Goal: Task Accomplishment & Management: Use online tool/utility

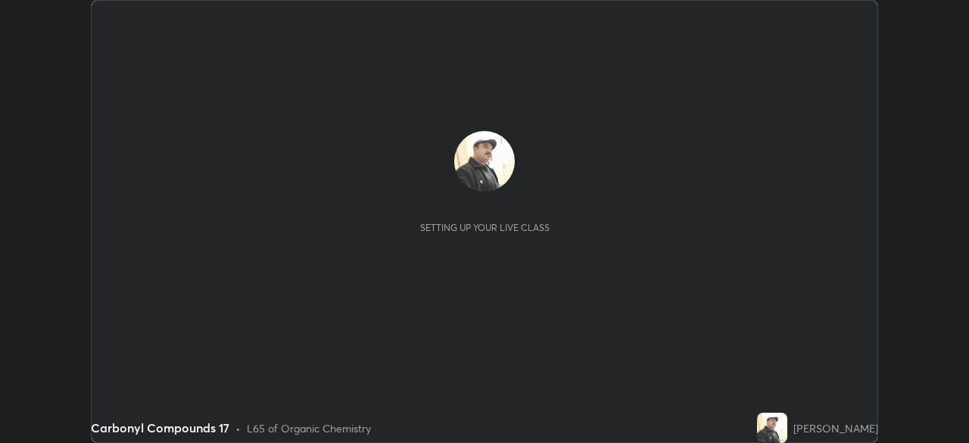
scroll to position [443, 968]
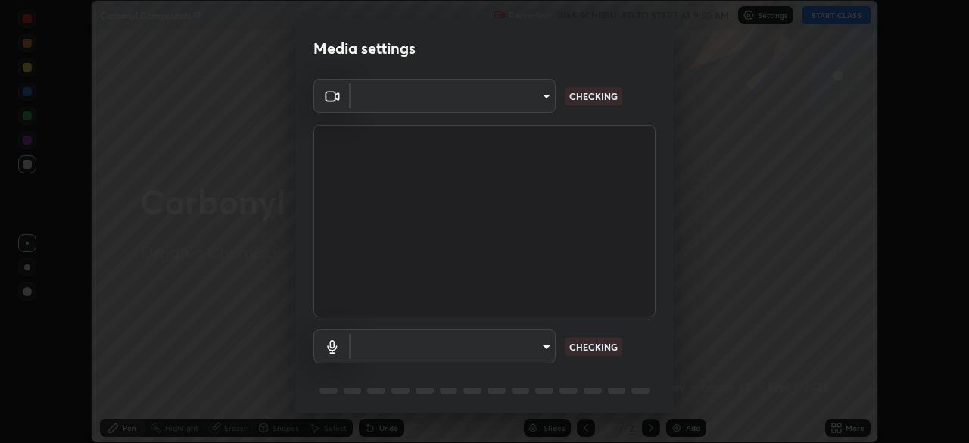
click at [534, 338] on body "Erase all Carbonyl Compounds 17 Recording WAS SCHEDULED TO START AT 9:50 AM Set…" at bounding box center [484, 221] width 969 height 443
type input "68abbd0ba27f3b7b13d700706cc0a542acc53d6138fc99a51b3524be894f9c2a"
type input "default"
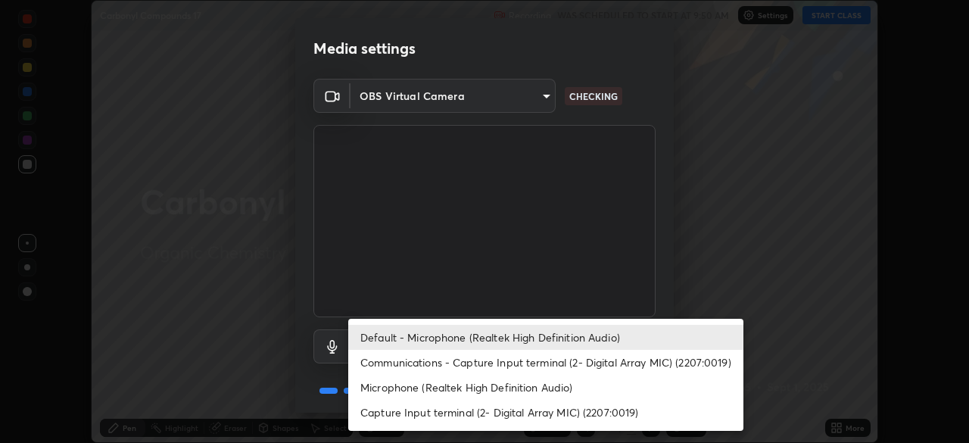
click at [508, 343] on li "Default - Microphone (Realtek High Definition Audio)" at bounding box center [545, 337] width 395 height 25
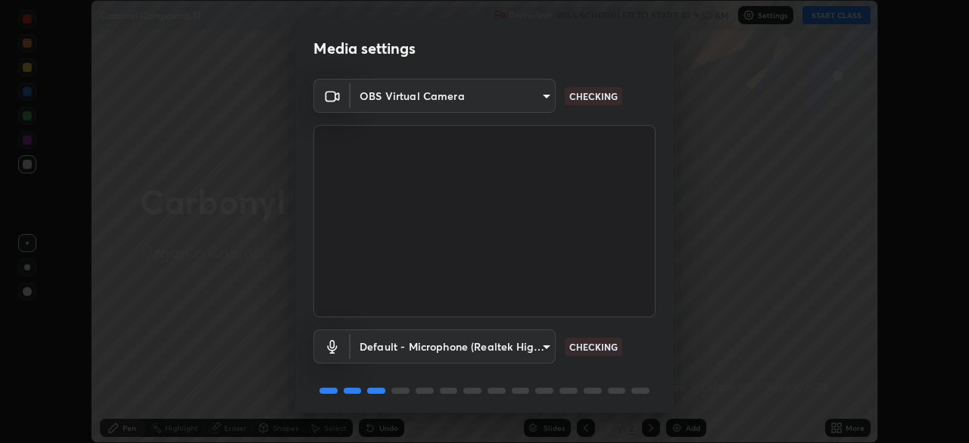
scroll to position [54, 0]
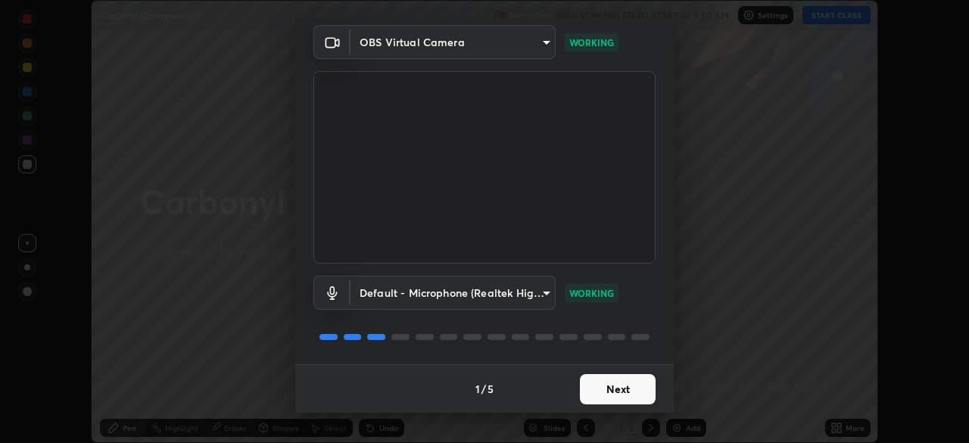
click at [600, 388] on button "Next" at bounding box center [618, 389] width 76 height 30
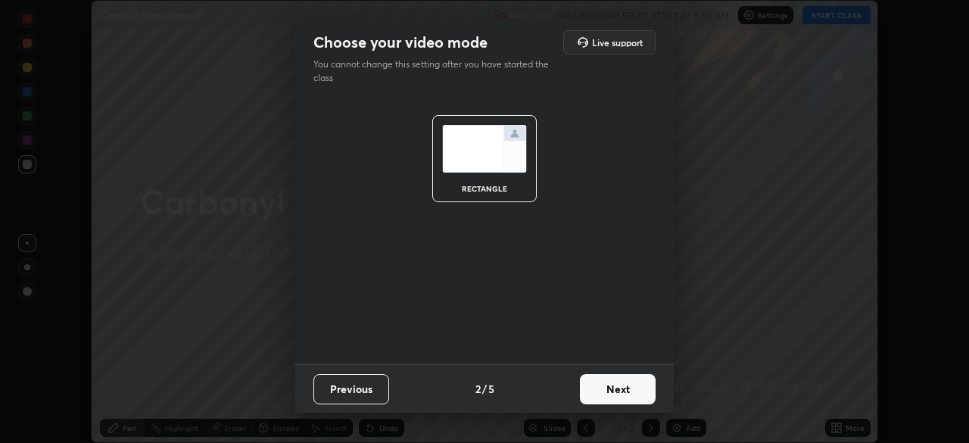
click at [600, 389] on button "Next" at bounding box center [618, 389] width 76 height 30
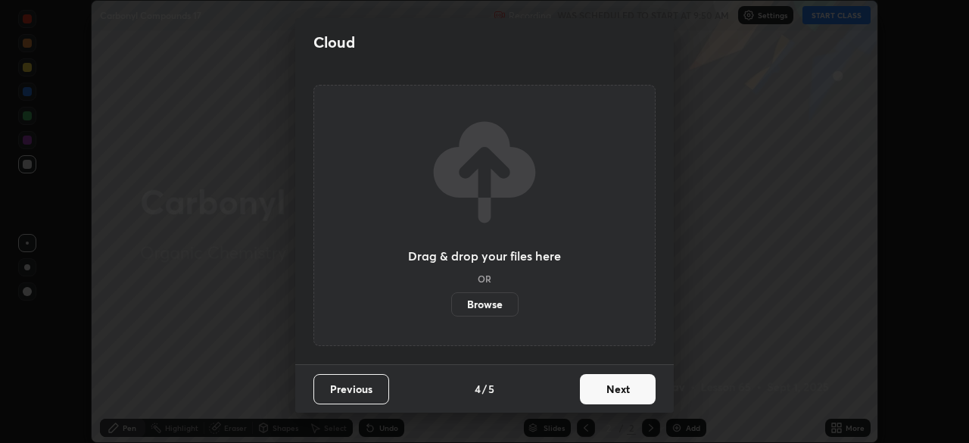
click at [602, 390] on button "Next" at bounding box center [618, 389] width 76 height 30
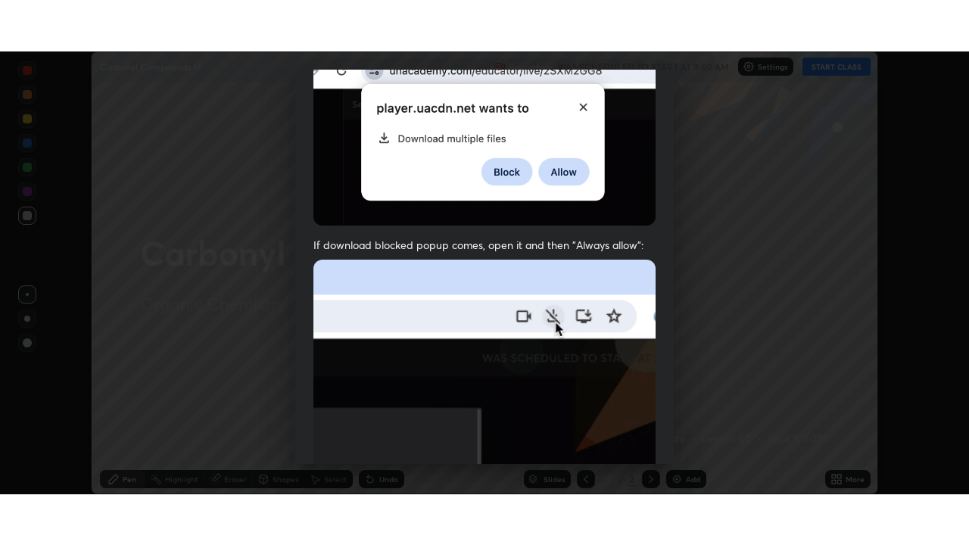
scroll to position [362, 0]
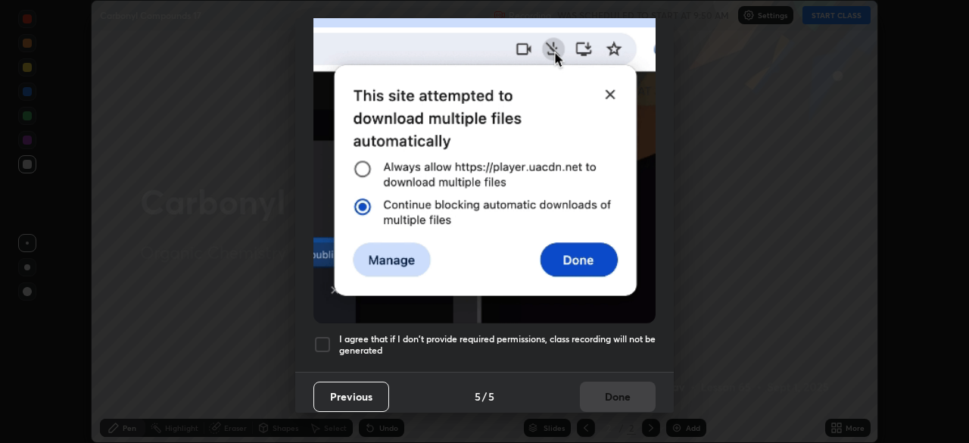
click at [539, 333] on h5 "I agree that if I don't provide required permissions, class recording will not …" at bounding box center [497, 344] width 316 height 23
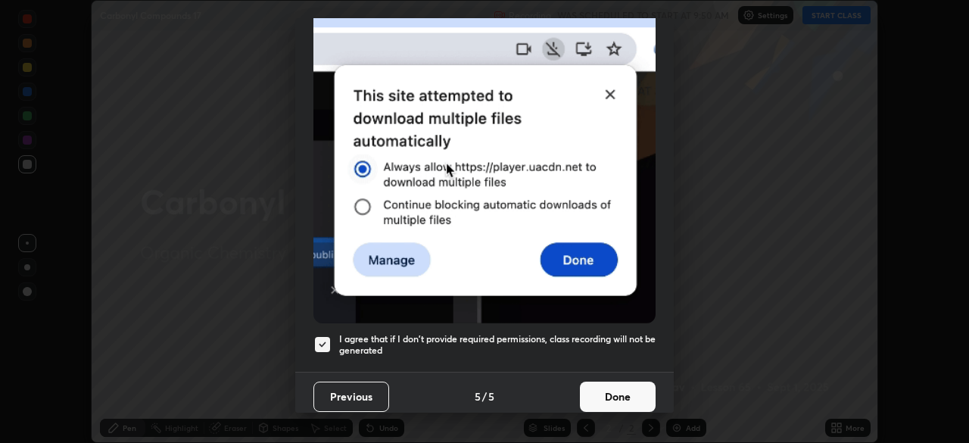
click at [595, 393] on button "Done" at bounding box center [618, 396] width 76 height 30
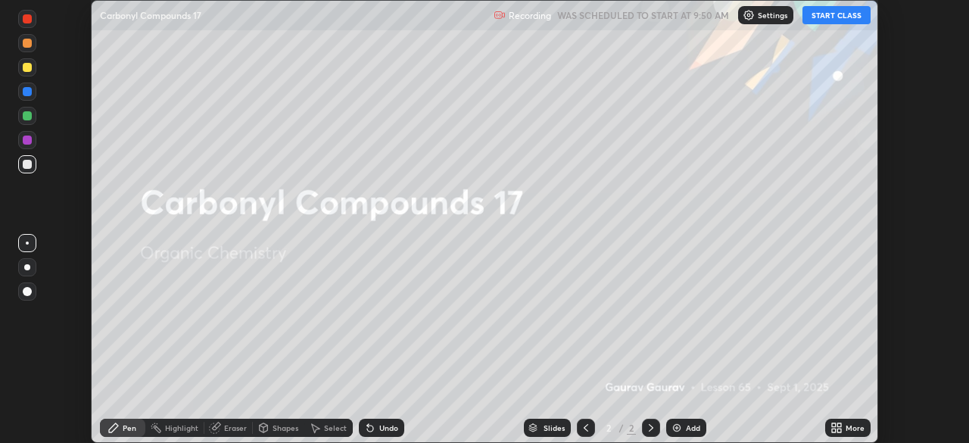
click at [827, 11] on button "START CLASS" at bounding box center [836, 15] width 68 height 18
click at [679, 426] on img at bounding box center [676, 428] width 12 height 12
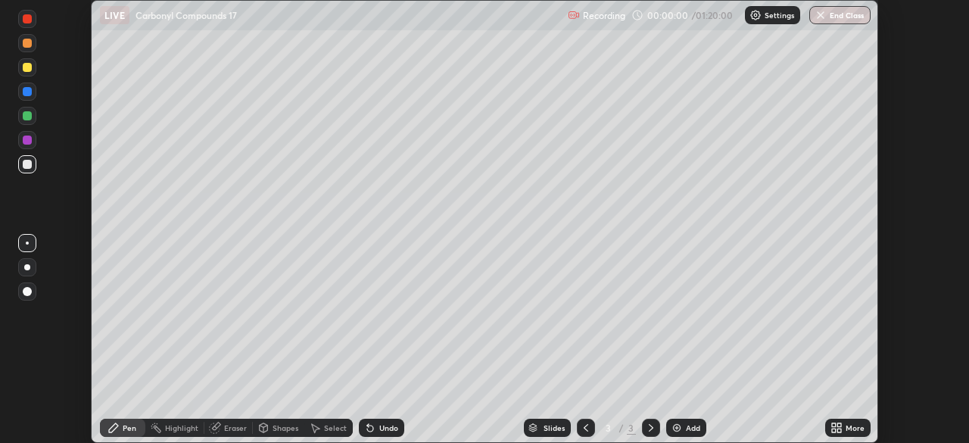
click at [843, 425] on div "More" at bounding box center [847, 427] width 45 height 18
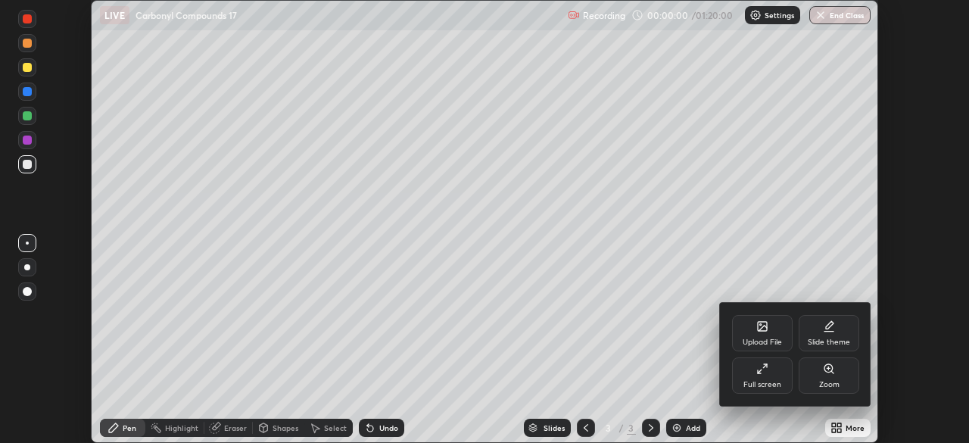
click at [734, 374] on div "Full screen" at bounding box center [762, 375] width 61 height 36
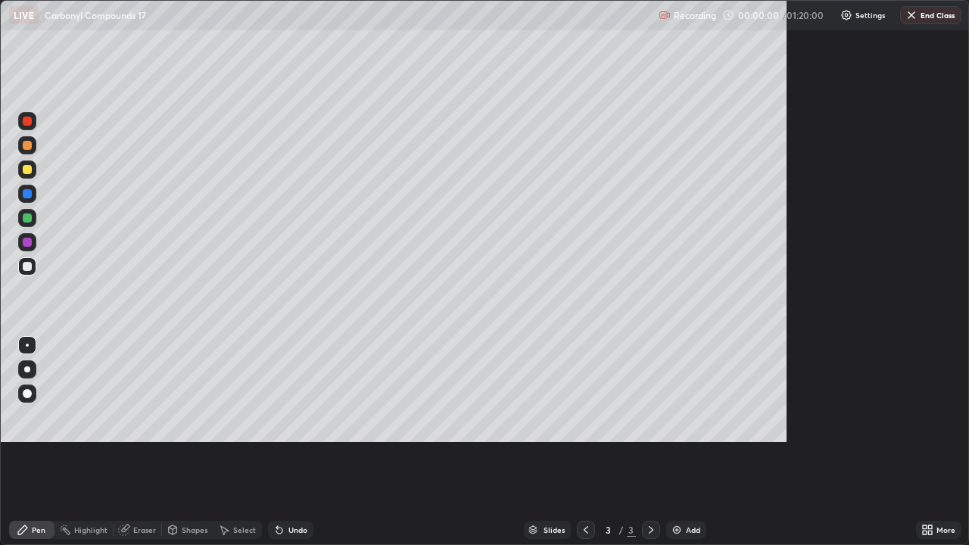
scroll to position [545, 969]
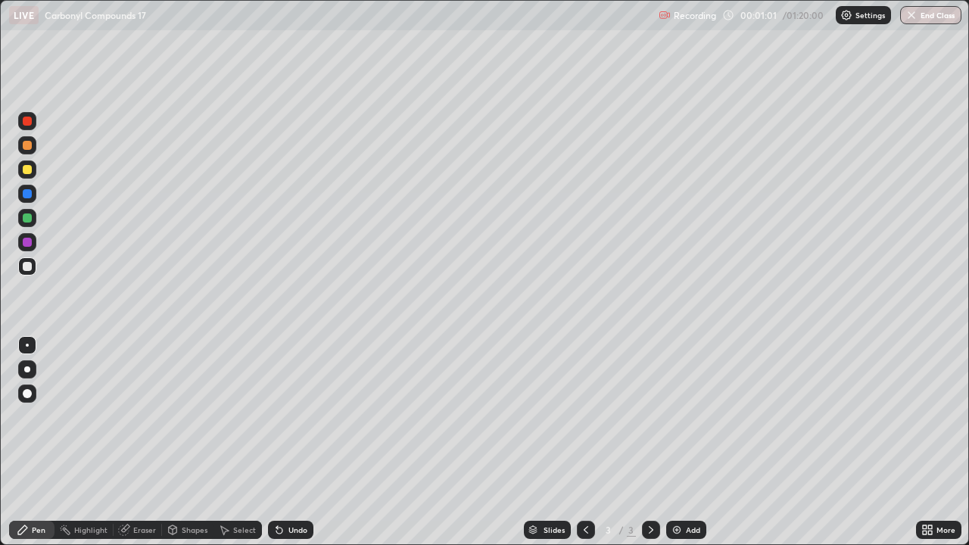
click at [30, 170] on div at bounding box center [27, 169] width 9 height 9
click at [288, 442] on div "Undo" at bounding box center [290, 530] width 45 height 18
click at [288, 442] on div "Undo" at bounding box center [297, 530] width 19 height 8
click at [284, 442] on div "Undo" at bounding box center [290, 530] width 45 height 18
click at [293, 442] on div "Undo" at bounding box center [297, 530] width 19 height 8
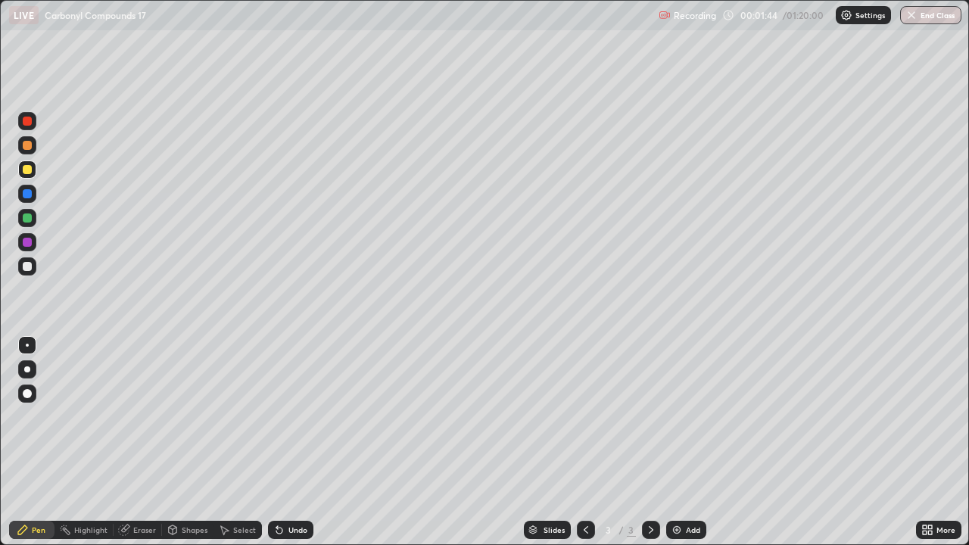
click at [296, 442] on div "Undo" at bounding box center [290, 530] width 45 height 18
click at [138, 442] on div "Eraser" at bounding box center [144, 530] width 23 height 8
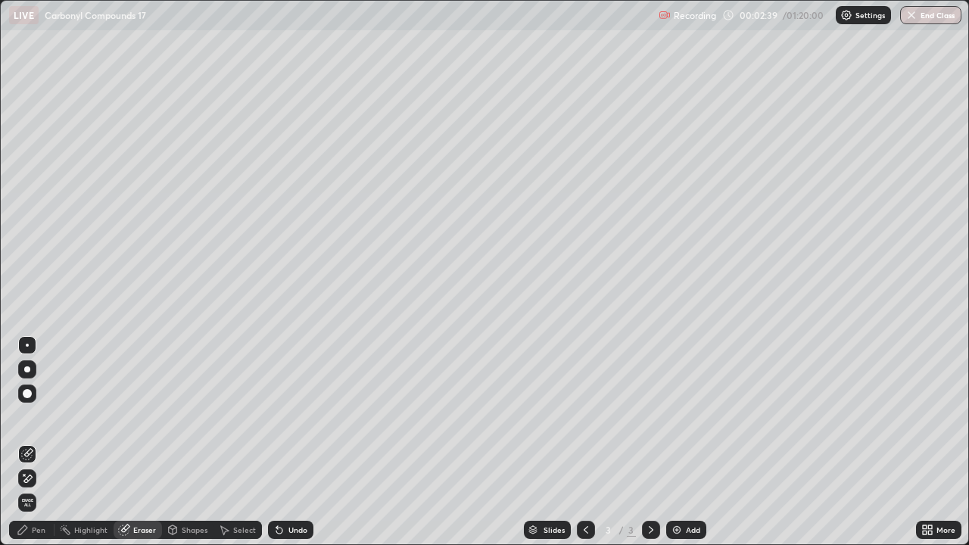
click at [34, 442] on div "Pen" at bounding box center [39, 530] width 14 height 8
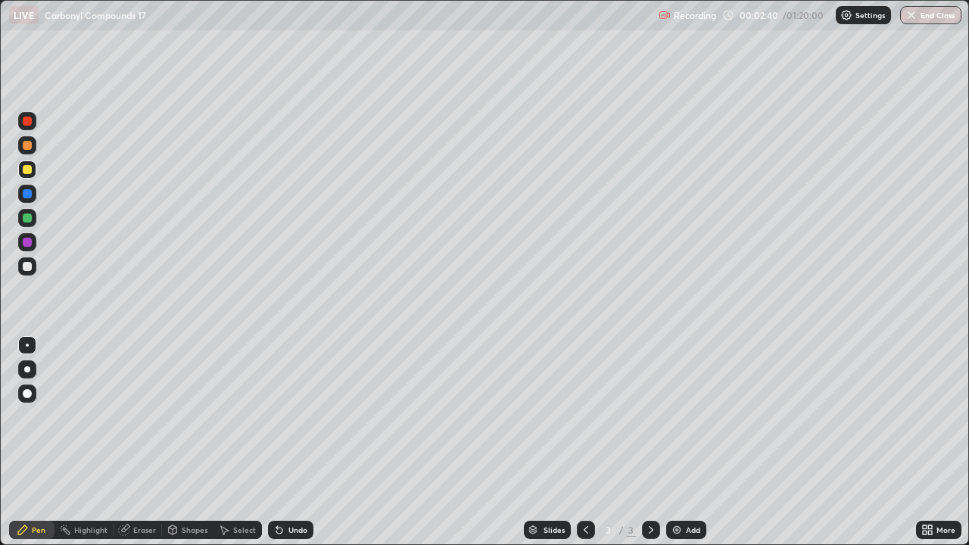
click at [23, 269] on div at bounding box center [27, 266] width 9 height 9
click at [30, 269] on div at bounding box center [27, 266] width 9 height 9
click at [677, 442] on img at bounding box center [676, 530] width 12 height 12
click at [30, 174] on div at bounding box center [27, 169] width 18 height 18
click at [31, 268] on div at bounding box center [27, 266] width 9 height 9
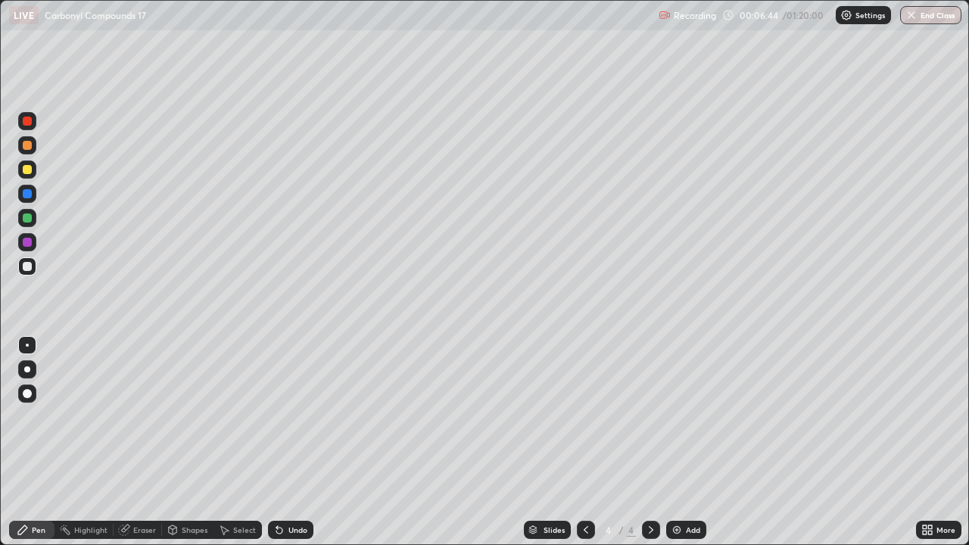
click at [678, 442] on img at bounding box center [676, 530] width 12 height 12
click at [282, 442] on div "Undo" at bounding box center [290, 530] width 45 height 18
click at [28, 171] on div at bounding box center [27, 169] width 9 height 9
click at [24, 268] on div at bounding box center [27, 266] width 9 height 9
click at [31, 167] on div at bounding box center [27, 169] width 9 height 9
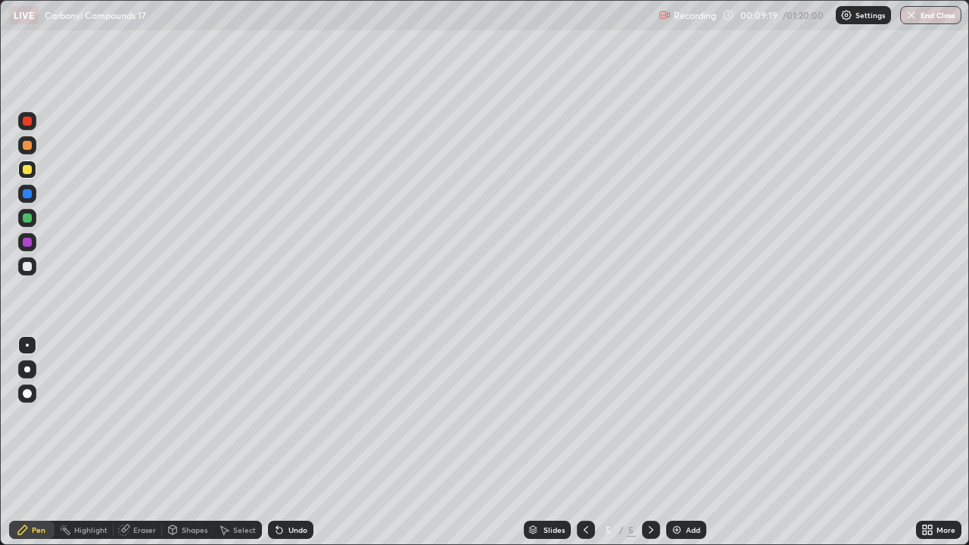
click at [678, 442] on img at bounding box center [676, 530] width 12 height 12
click at [32, 266] on div at bounding box center [27, 266] width 18 height 18
click at [30, 170] on div at bounding box center [27, 169] width 9 height 9
click at [680, 442] on img at bounding box center [676, 530] width 12 height 12
click at [28, 267] on div at bounding box center [27, 266] width 9 height 9
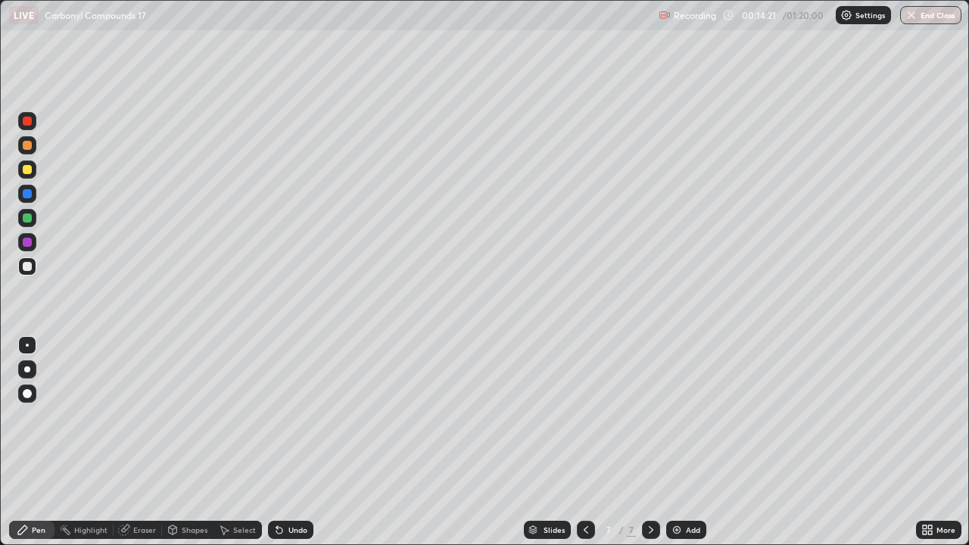
click at [30, 166] on div at bounding box center [27, 169] width 9 height 9
click at [26, 265] on div at bounding box center [27, 266] width 9 height 9
click at [30, 263] on div at bounding box center [27, 266] width 9 height 9
click at [682, 442] on div "Add" at bounding box center [686, 530] width 40 height 18
click at [585, 442] on icon at bounding box center [586, 530] width 12 height 12
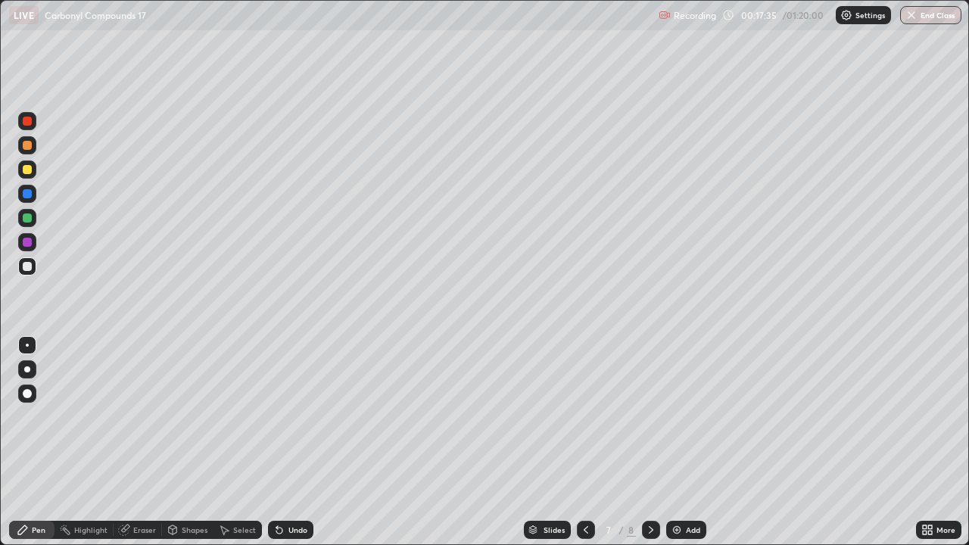
click at [650, 442] on icon at bounding box center [651, 530] width 12 height 12
click at [26, 172] on div at bounding box center [27, 169] width 9 height 9
click at [33, 188] on div at bounding box center [27, 194] width 18 height 18
click at [138, 442] on div "Eraser" at bounding box center [144, 530] width 23 height 8
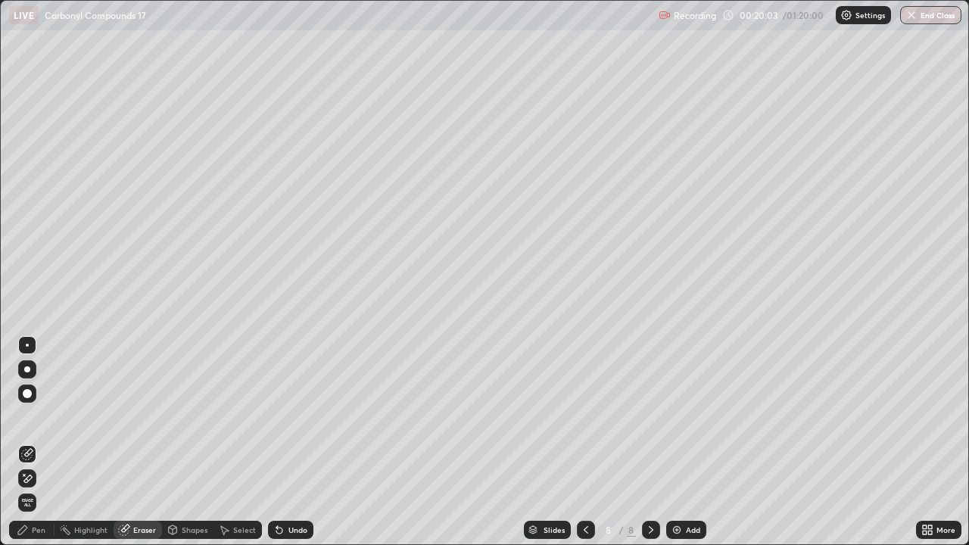
click at [36, 442] on div "Pen" at bounding box center [39, 530] width 14 height 8
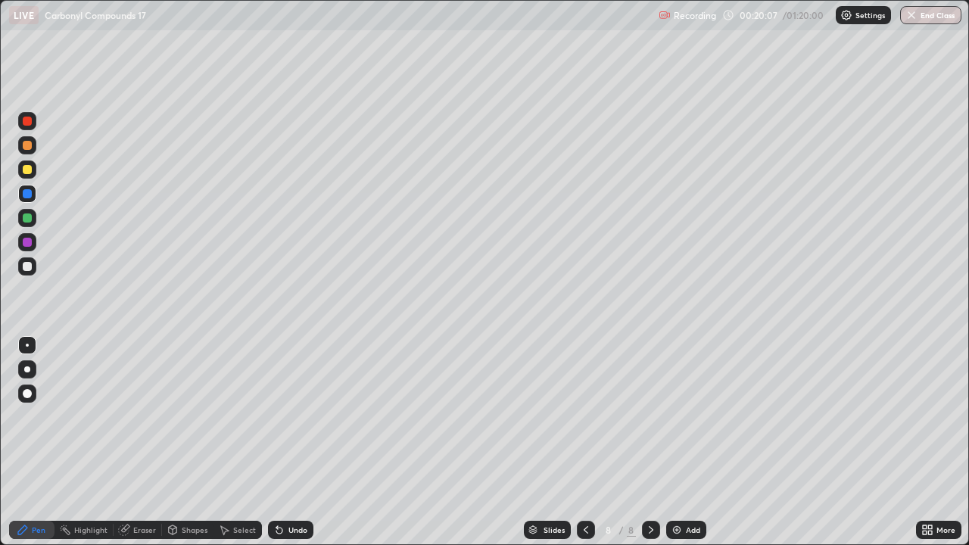
click at [26, 268] on div at bounding box center [27, 266] width 9 height 9
click at [34, 442] on div "Pen" at bounding box center [39, 530] width 14 height 8
click at [33, 167] on div at bounding box center [27, 169] width 18 height 18
click at [28, 266] on div at bounding box center [27, 266] width 9 height 9
click at [33, 170] on div at bounding box center [27, 169] width 18 height 18
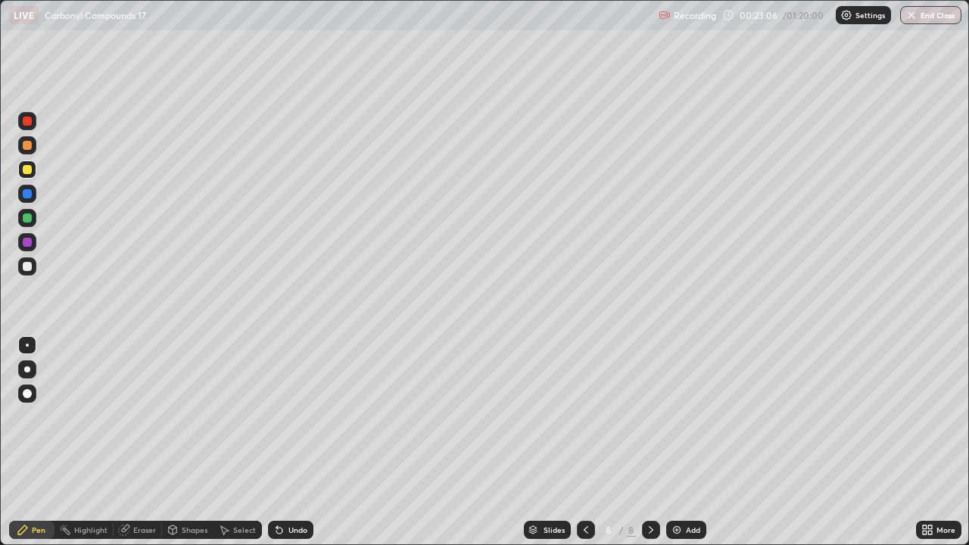
click at [680, 442] on img at bounding box center [676, 530] width 12 height 12
click at [26, 268] on div at bounding box center [27, 266] width 9 height 9
click at [288, 442] on div "Undo" at bounding box center [290, 530] width 45 height 18
click at [289, 442] on div "Undo" at bounding box center [297, 530] width 19 height 8
click at [745, 442] on div "Slides 9 / 9 Add" at bounding box center [614, 530] width 602 height 30
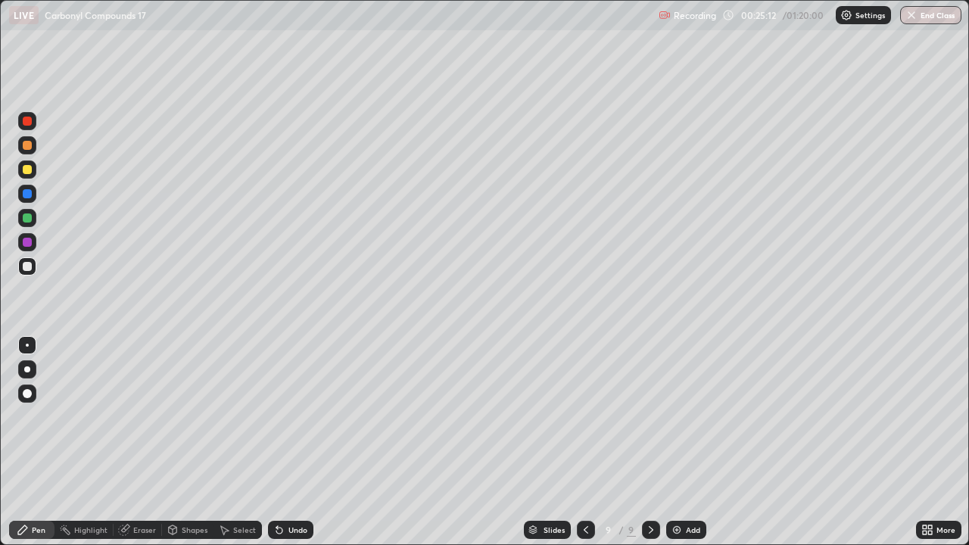
click at [146, 442] on div "Eraser" at bounding box center [144, 530] width 23 height 8
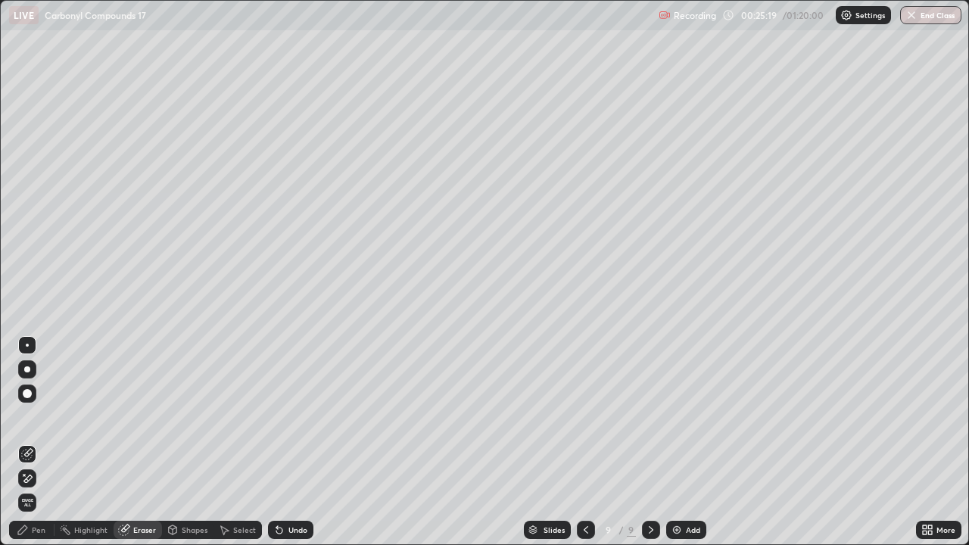
click at [30, 442] on div "Pen" at bounding box center [31, 530] width 45 height 18
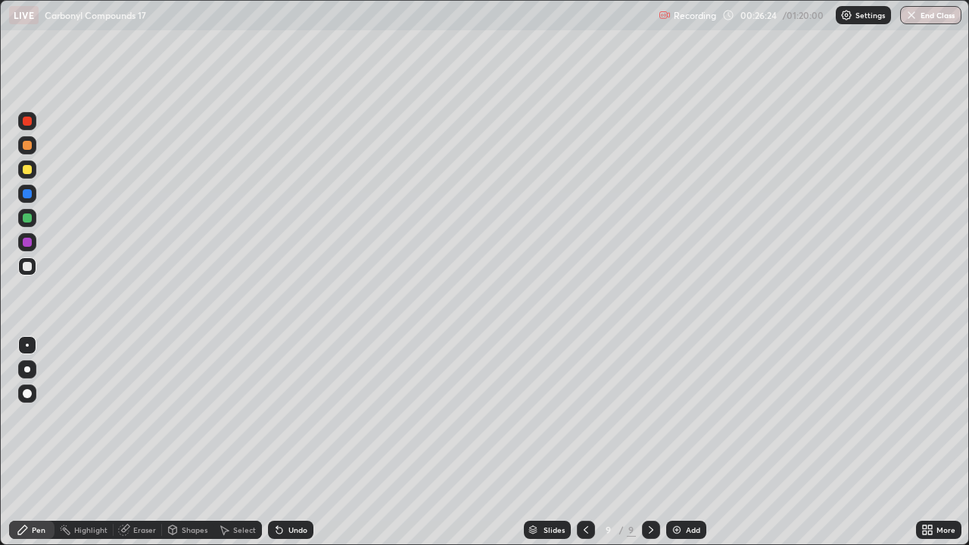
click at [686, 442] on div "Add" at bounding box center [693, 530] width 14 height 8
click at [30, 170] on div at bounding box center [27, 169] width 9 height 9
click at [27, 262] on div at bounding box center [27, 266] width 9 height 9
click at [30, 171] on div at bounding box center [27, 169] width 9 height 9
click at [39, 442] on div "Pen" at bounding box center [39, 530] width 14 height 8
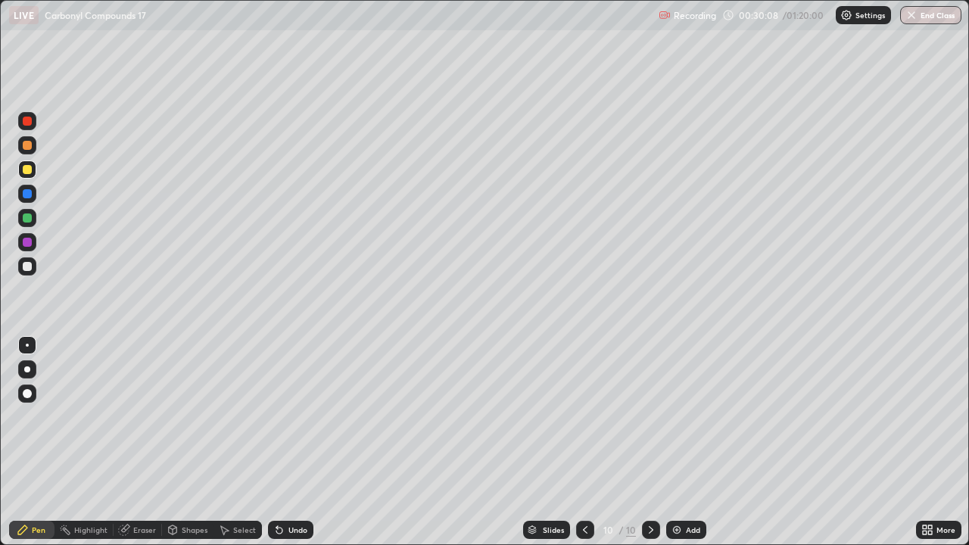
click at [139, 442] on div "Eraser" at bounding box center [144, 530] width 23 height 8
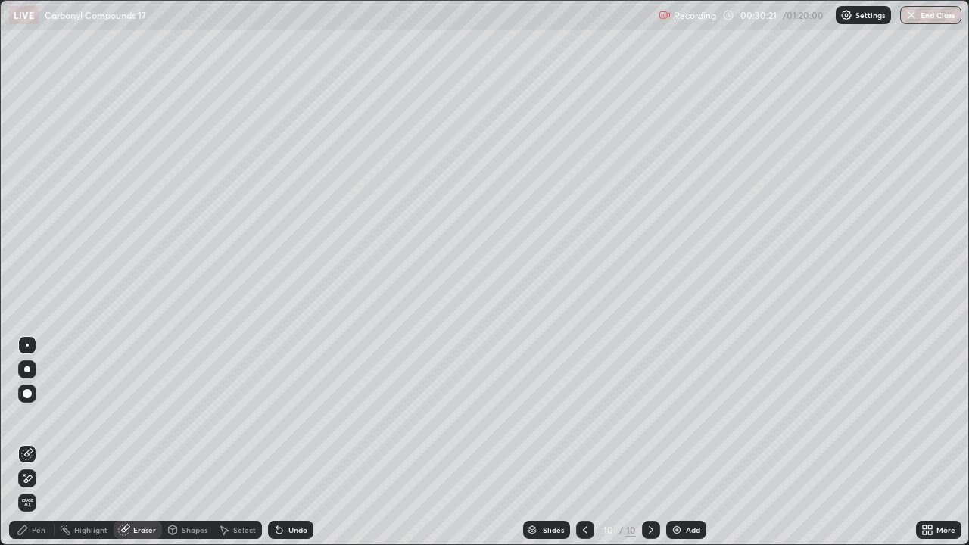
click at [40, 442] on div "Pen" at bounding box center [39, 530] width 14 height 8
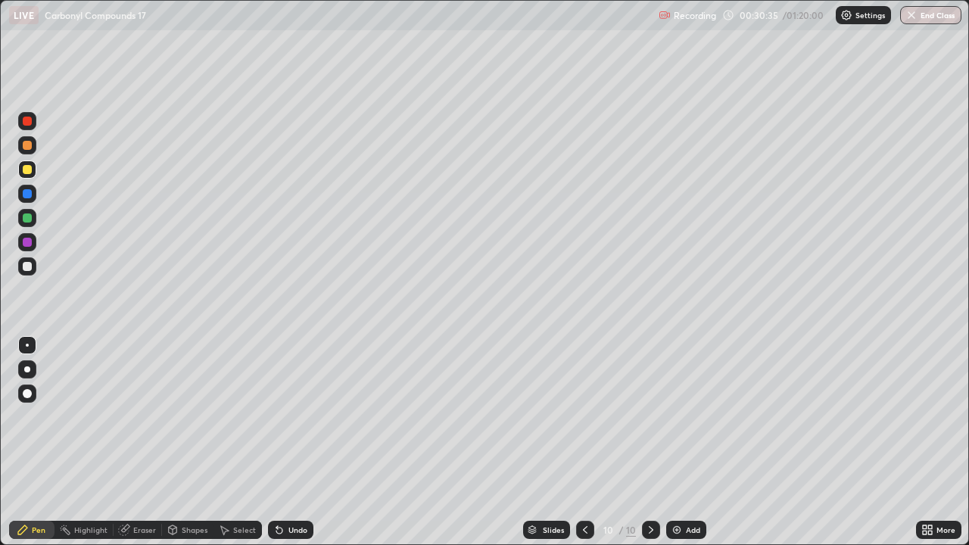
click at [31, 265] on div at bounding box center [27, 266] width 9 height 9
click at [687, 442] on div "Add" at bounding box center [693, 530] width 14 height 8
click at [30, 169] on div at bounding box center [27, 169] width 9 height 9
click at [586, 442] on icon at bounding box center [586, 530] width 12 height 12
click at [584, 442] on icon at bounding box center [586, 530] width 12 height 12
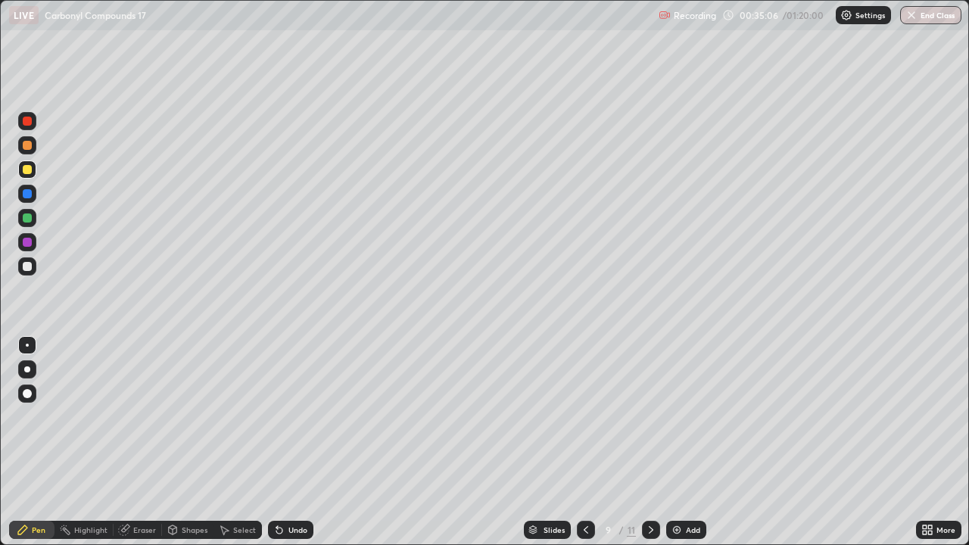
click at [586, 442] on div at bounding box center [586, 530] width 18 height 18
click at [581, 442] on icon at bounding box center [586, 530] width 12 height 12
click at [649, 442] on icon at bounding box center [651, 530] width 12 height 12
click at [587, 442] on icon at bounding box center [586, 530] width 12 height 12
click at [646, 442] on icon at bounding box center [651, 530] width 12 height 12
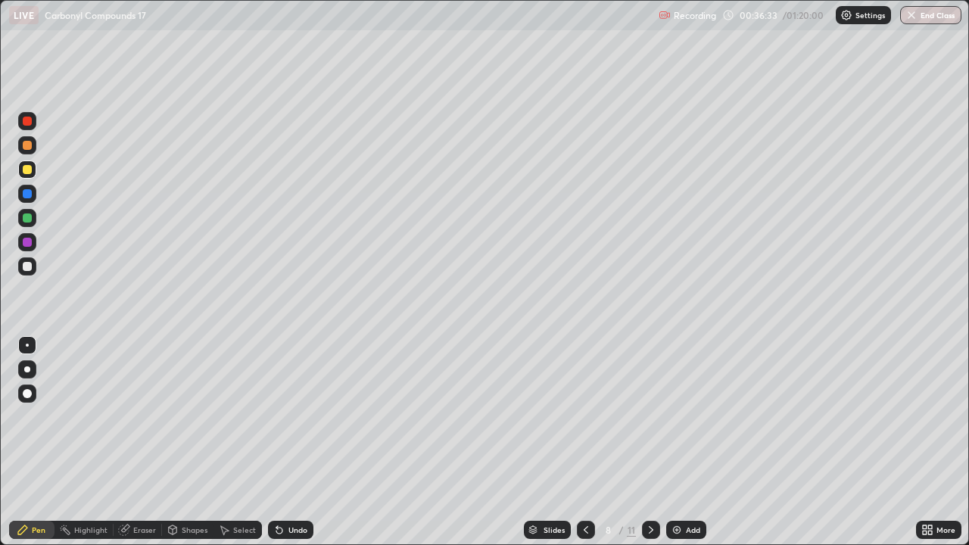
click at [652, 442] on icon at bounding box center [651, 530] width 12 height 12
click at [651, 442] on icon at bounding box center [651, 530] width 5 height 8
click at [649, 442] on icon at bounding box center [651, 530] width 5 height 8
click at [650, 442] on icon at bounding box center [651, 530] width 5 height 8
click at [651, 442] on icon at bounding box center [651, 530] width 12 height 12
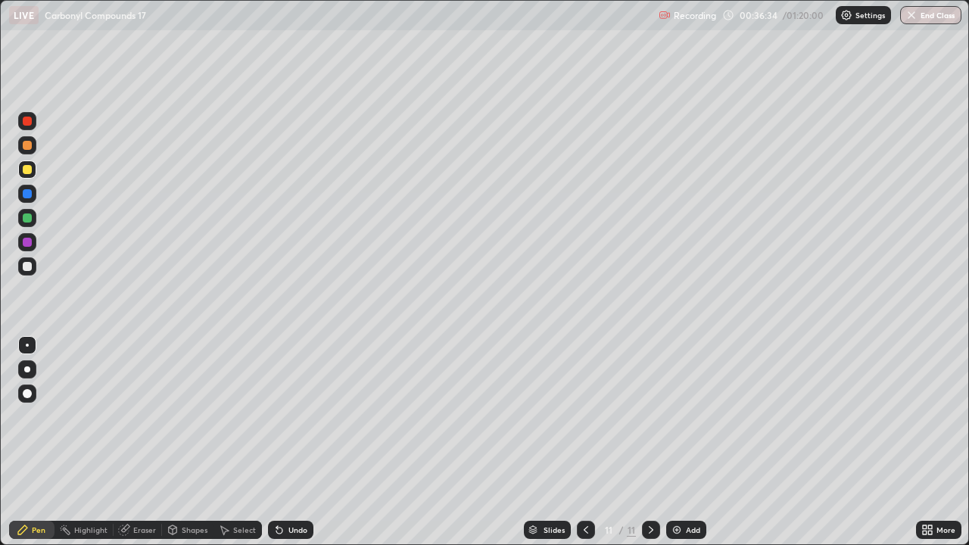
click at [651, 442] on icon at bounding box center [651, 530] width 5 height 8
click at [651, 442] on icon at bounding box center [651, 530] width 12 height 12
click at [686, 442] on div "Add" at bounding box center [686, 530] width 40 height 18
click at [31, 268] on div at bounding box center [27, 266] width 9 height 9
click at [31, 166] on div at bounding box center [27, 169] width 9 height 9
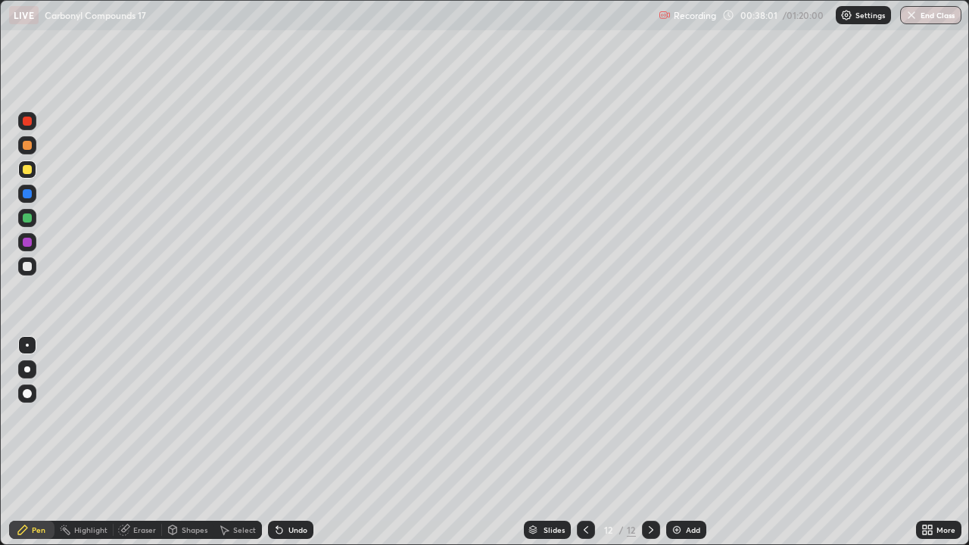
click at [26, 268] on div at bounding box center [27, 266] width 9 height 9
click at [683, 442] on div "Add" at bounding box center [686, 530] width 40 height 18
click at [291, 442] on div "Undo" at bounding box center [297, 530] width 19 height 8
click at [295, 442] on div "Undo" at bounding box center [297, 530] width 19 height 8
click at [297, 442] on div "Undo" at bounding box center [297, 530] width 19 height 8
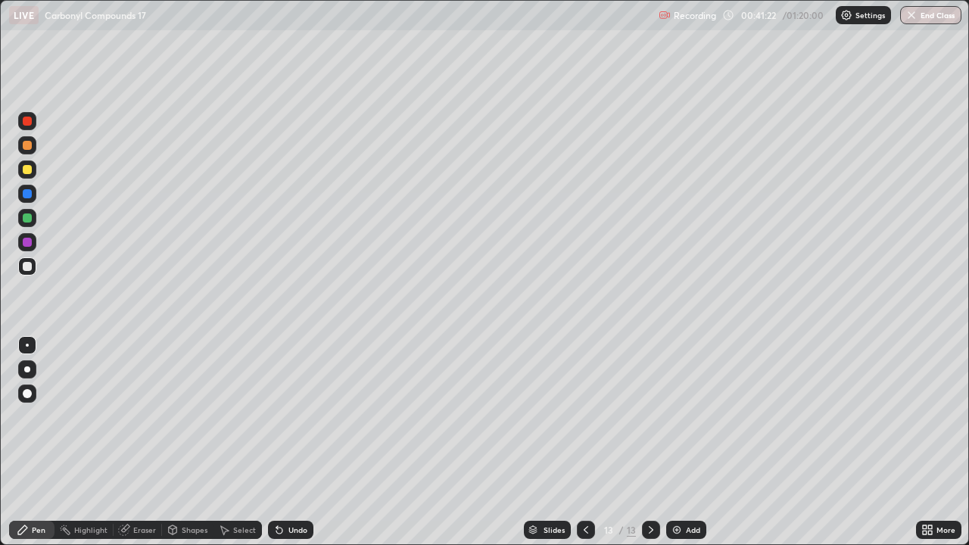
click at [31, 172] on div at bounding box center [27, 169] width 9 height 9
click at [409, 442] on div "Slides 13 / 13 Add" at bounding box center [614, 530] width 602 height 30
click at [30, 263] on div at bounding box center [27, 266] width 9 height 9
click at [584, 442] on icon at bounding box center [585, 530] width 5 height 8
click at [586, 442] on icon at bounding box center [586, 530] width 12 height 12
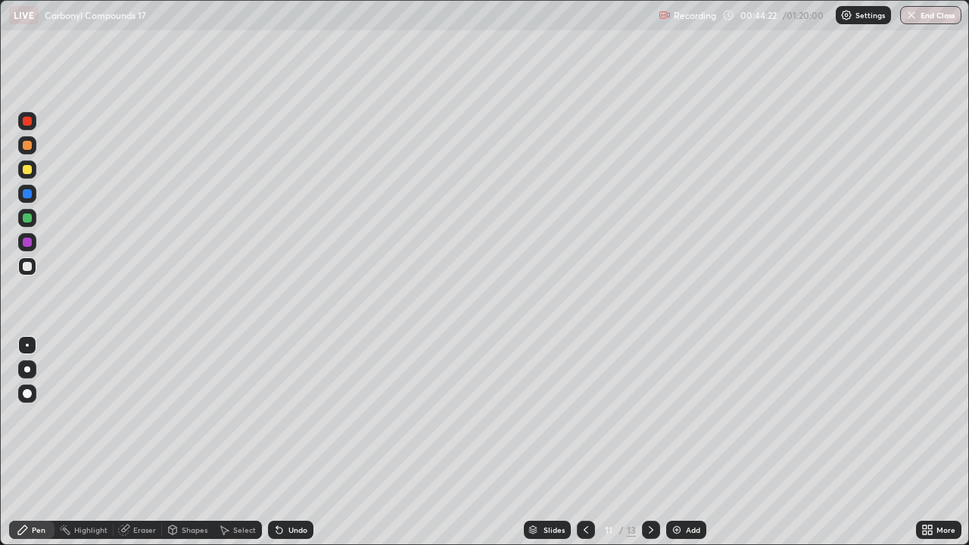
click at [587, 442] on icon at bounding box center [586, 530] width 12 height 12
click at [586, 442] on icon at bounding box center [586, 530] width 12 height 12
click at [588, 442] on icon at bounding box center [586, 530] width 12 height 12
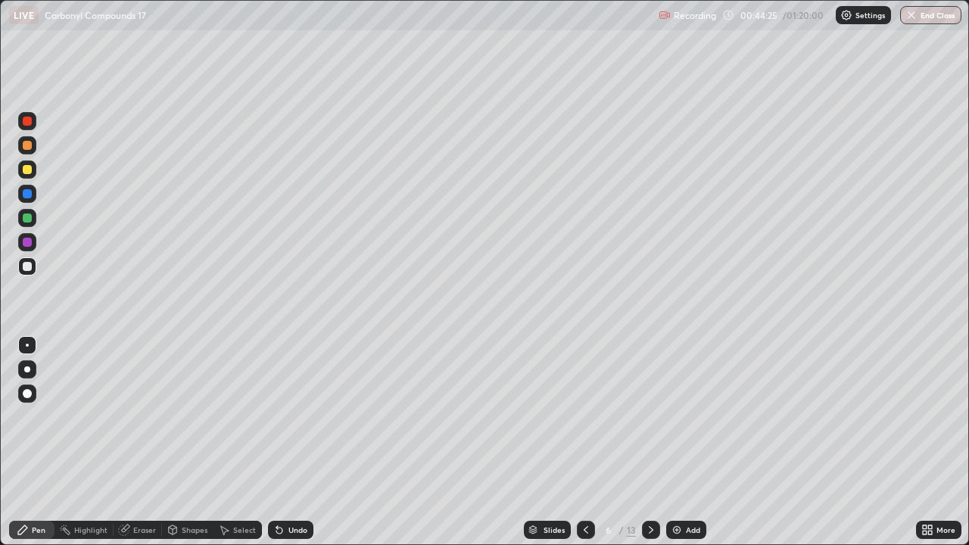
click at [589, 442] on icon at bounding box center [586, 530] width 12 height 12
click at [588, 442] on icon at bounding box center [586, 530] width 12 height 12
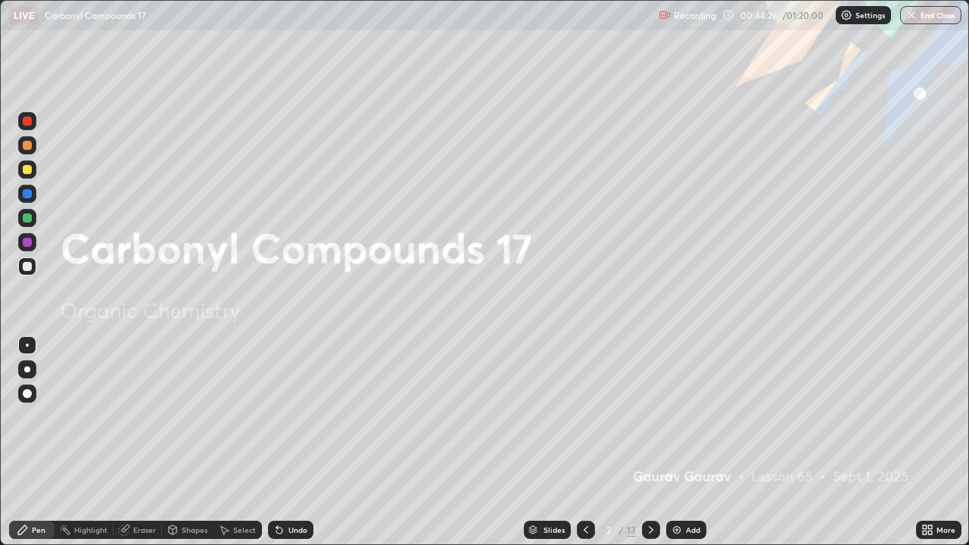
click at [589, 442] on icon at bounding box center [586, 530] width 12 height 12
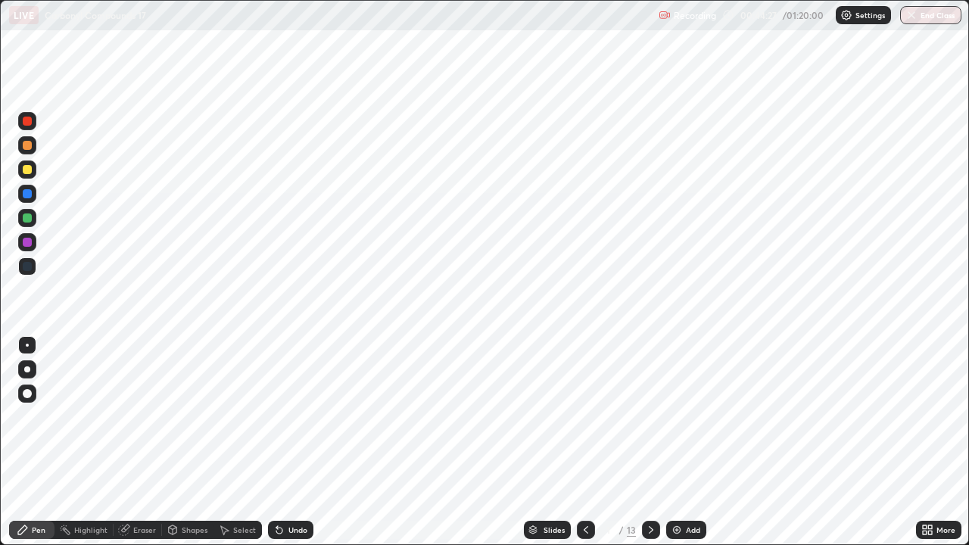
click at [649, 442] on icon at bounding box center [651, 530] width 12 height 12
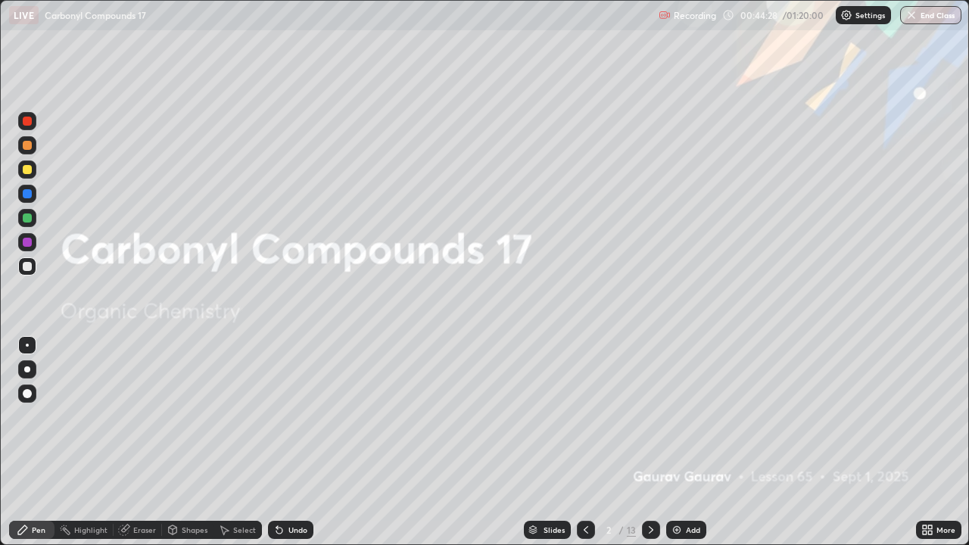
click at [649, 442] on icon at bounding box center [651, 530] width 5 height 8
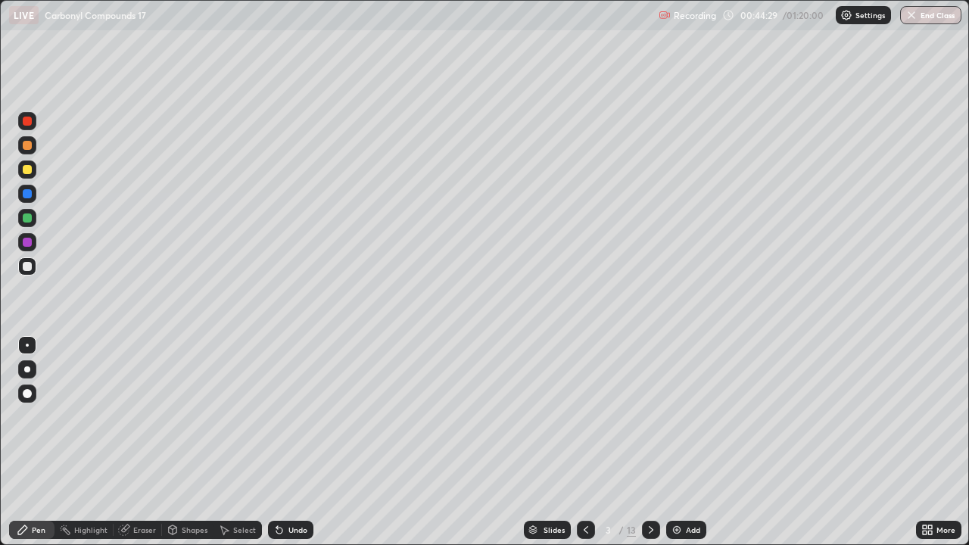
click at [648, 442] on icon at bounding box center [651, 530] width 12 height 12
click at [649, 442] on icon at bounding box center [651, 530] width 5 height 8
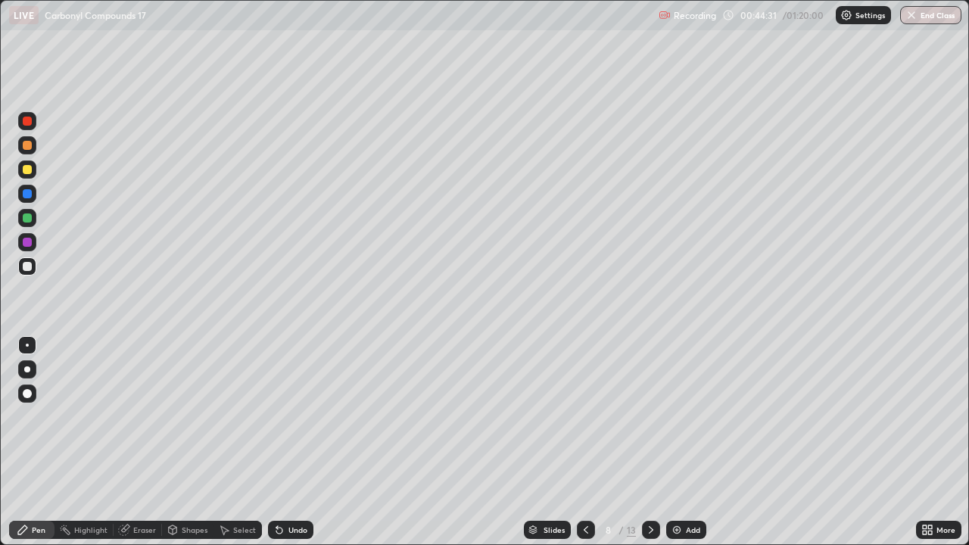
click at [649, 442] on icon at bounding box center [651, 530] width 5 height 8
click at [649, 442] on icon at bounding box center [651, 530] width 12 height 12
click at [649, 442] on icon at bounding box center [651, 530] width 5 height 8
click at [647, 442] on icon at bounding box center [651, 530] width 12 height 12
click at [648, 442] on icon at bounding box center [651, 530] width 12 height 12
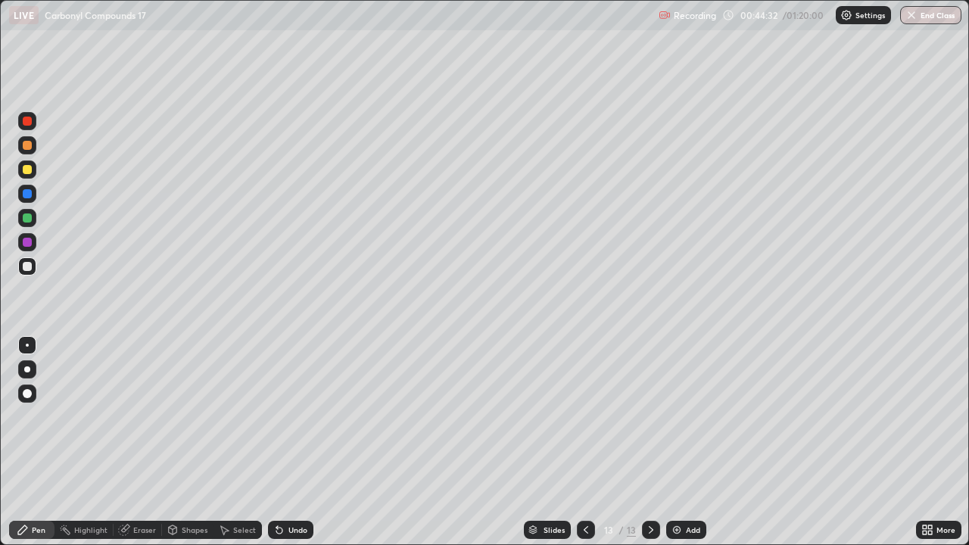
click at [648, 442] on icon at bounding box center [651, 530] width 12 height 12
click at [649, 442] on icon at bounding box center [651, 530] width 12 height 12
click at [586, 442] on div at bounding box center [586, 530] width 18 height 18
click at [655, 442] on div at bounding box center [651, 530] width 18 height 18
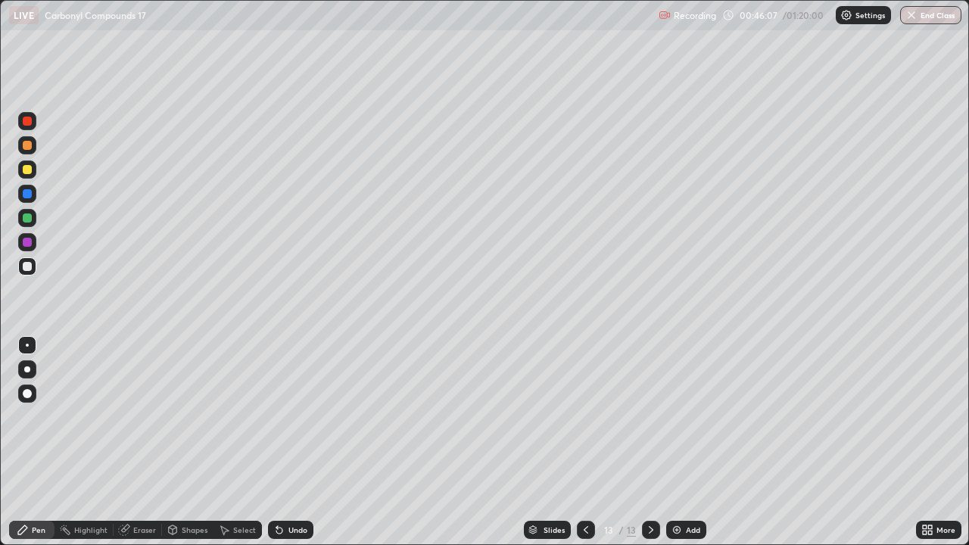
click at [683, 442] on div "Add" at bounding box center [686, 530] width 40 height 18
click at [28, 170] on div at bounding box center [27, 169] width 9 height 9
click at [31, 263] on div at bounding box center [27, 266] width 9 height 9
click at [28, 173] on div at bounding box center [27, 169] width 9 height 9
click at [677, 442] on img at bounding box center [676, 530] width 12 height 12
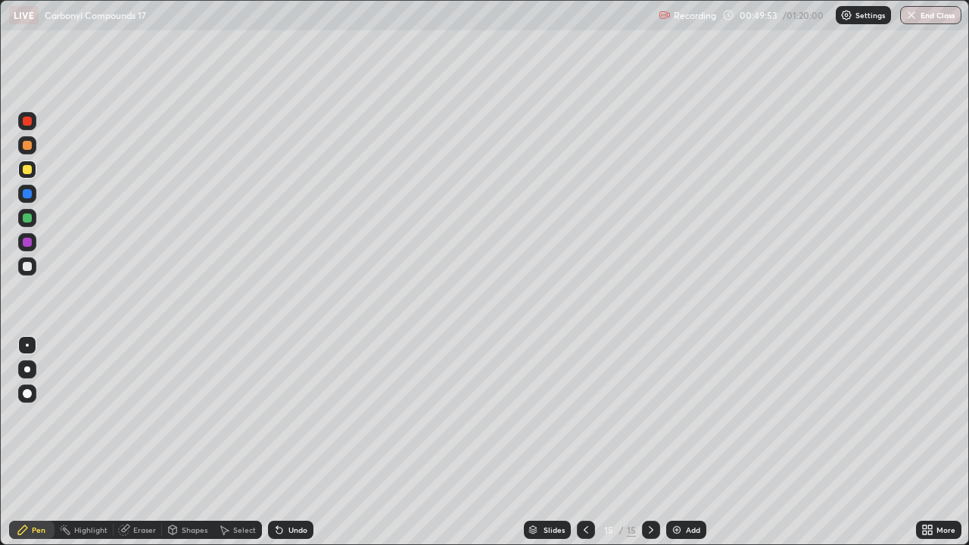
click at [25, 268] on div at bounding box center [27, 266] width 9 height 9
click at [284, 442] on div "Undo" at bounding box center [290, 530] width 45 height 18
click at [285, 442] on div "Undo" at bounding box center [290, 530] width 45 height 18
click at [686, 442] on div "Add" at bounding box center [693, 530] width 14 height 8
click at [584, 442] on icon at bounding box center [585, 530] width 5 height 8
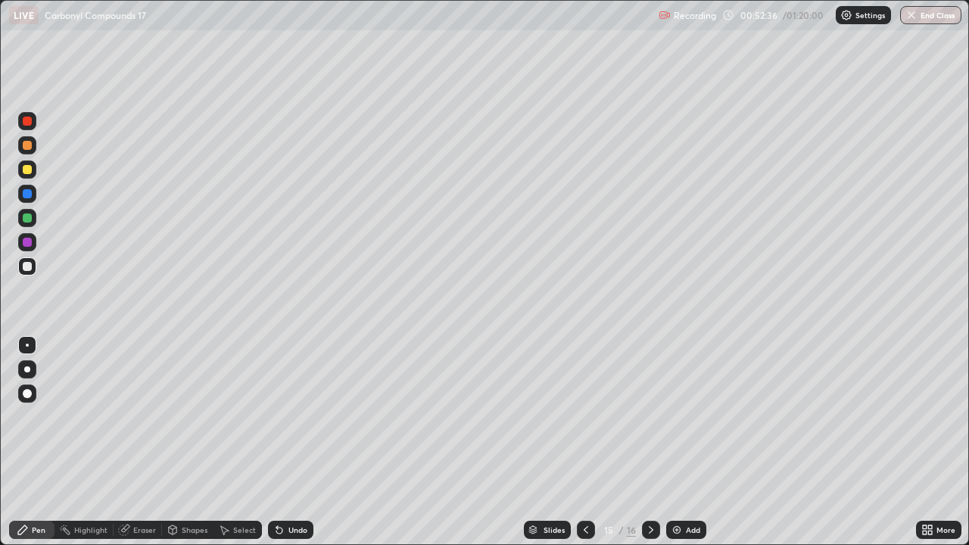
click at [675, 442] on img at bounding box center [676, 530] width 12 height 12
click at [136, 442] on div "Eraser" at bounding box center [144, 530] width 23 height 8
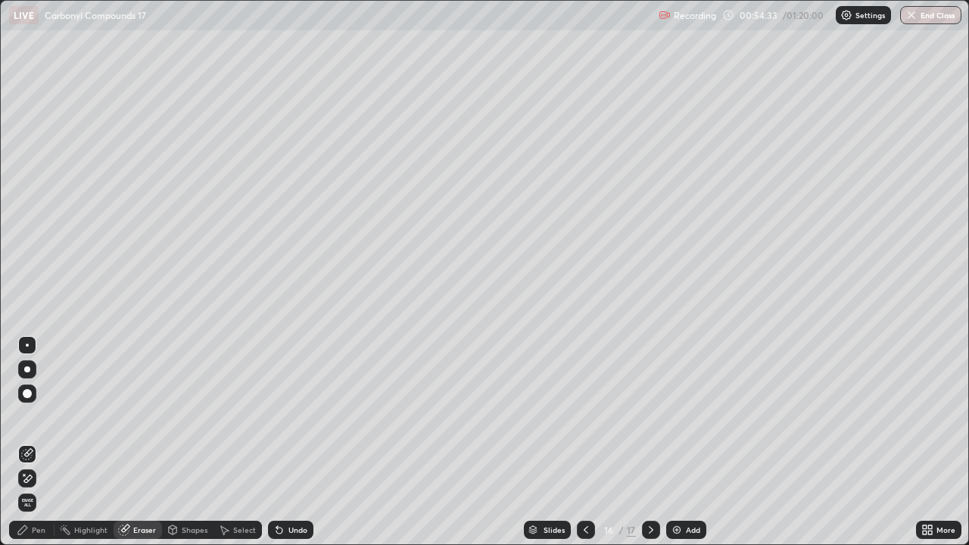
click at [45, 442] on div "Pen" at bounding box center [31, 530] width 45 height 18
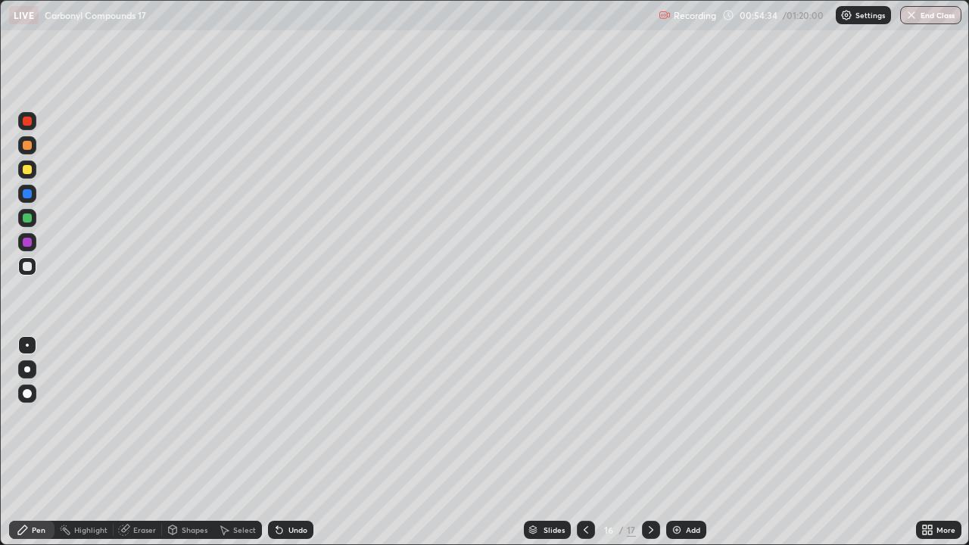
click at [28, 170] on div at bounding box center [27, 169] width 9 height 9
click at [935, 12] on button "End Class" at bounding box center [931, 15] width 60 height 18
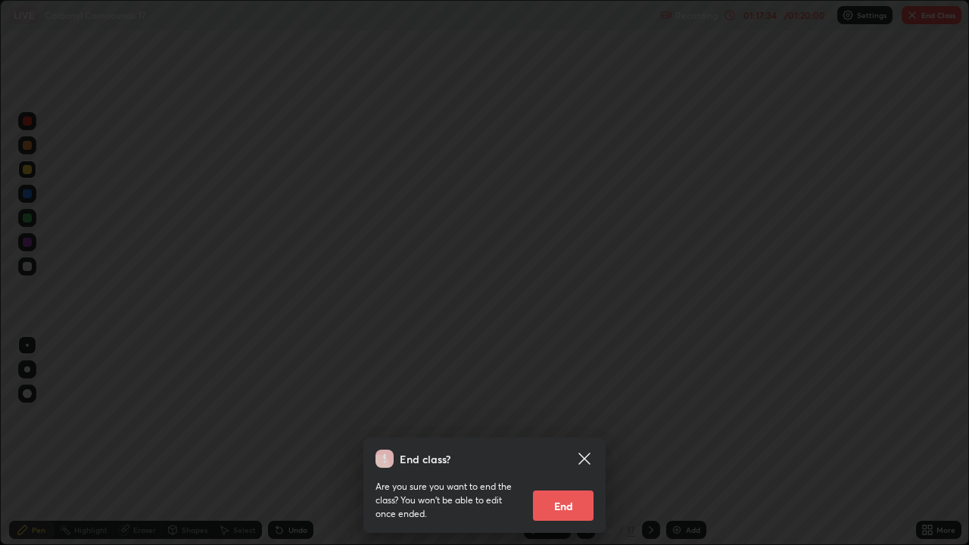
click at [571, 442] on button "End" at bounding box center [563, 505] width 61 height 30
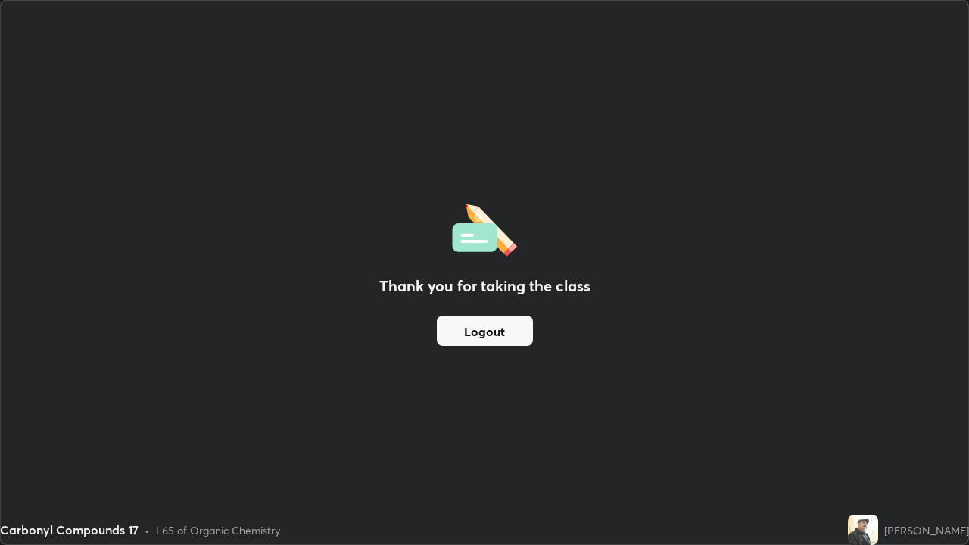
click at [515, 322] on button "Logout" at bounding box center [485, 331] width 96 height 30
